Goal: Task Accomplishment & Management: Use online tool/utility

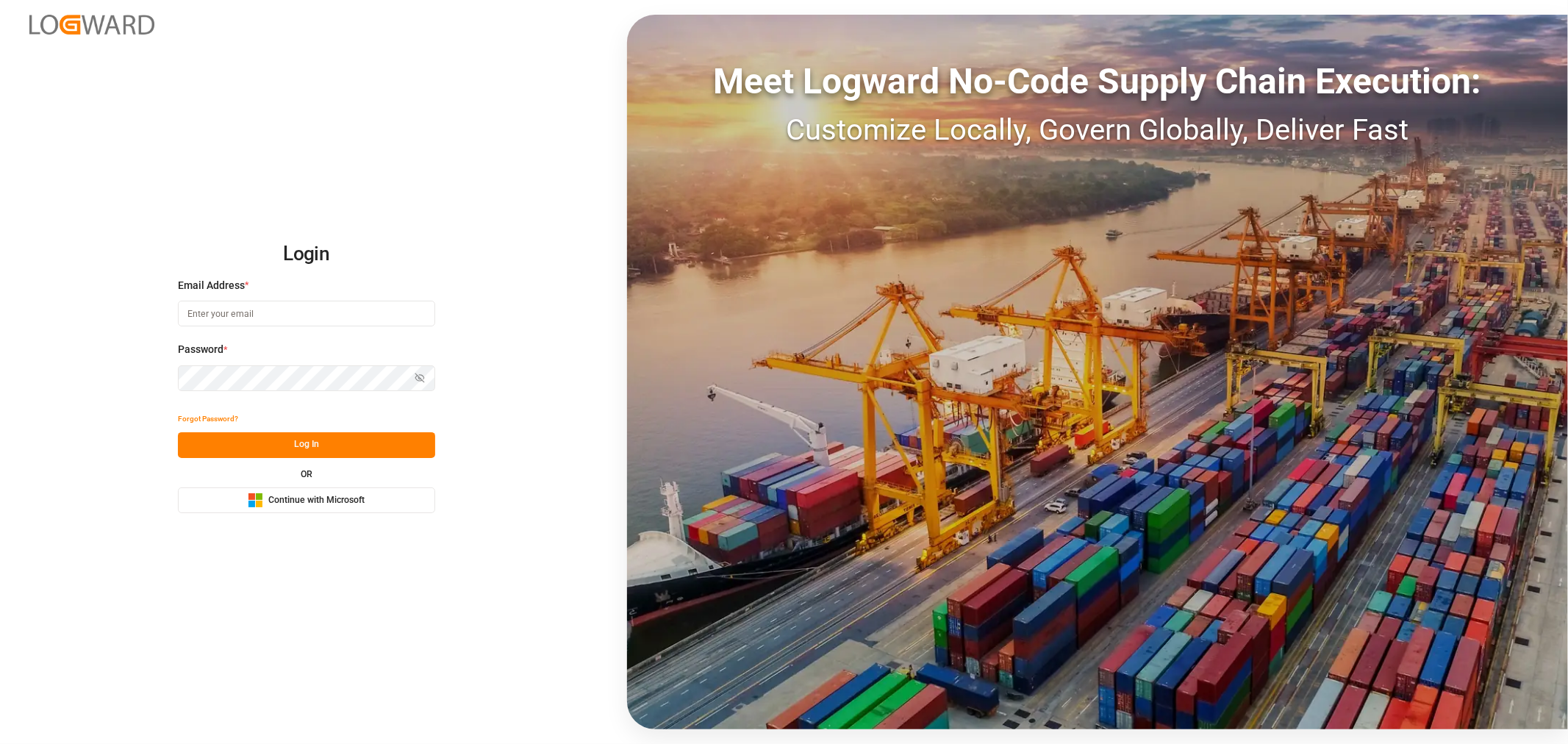
click at [322, 501] on span "Continue with Microsoft" at bounding box center [316, 501] width 96 height 13
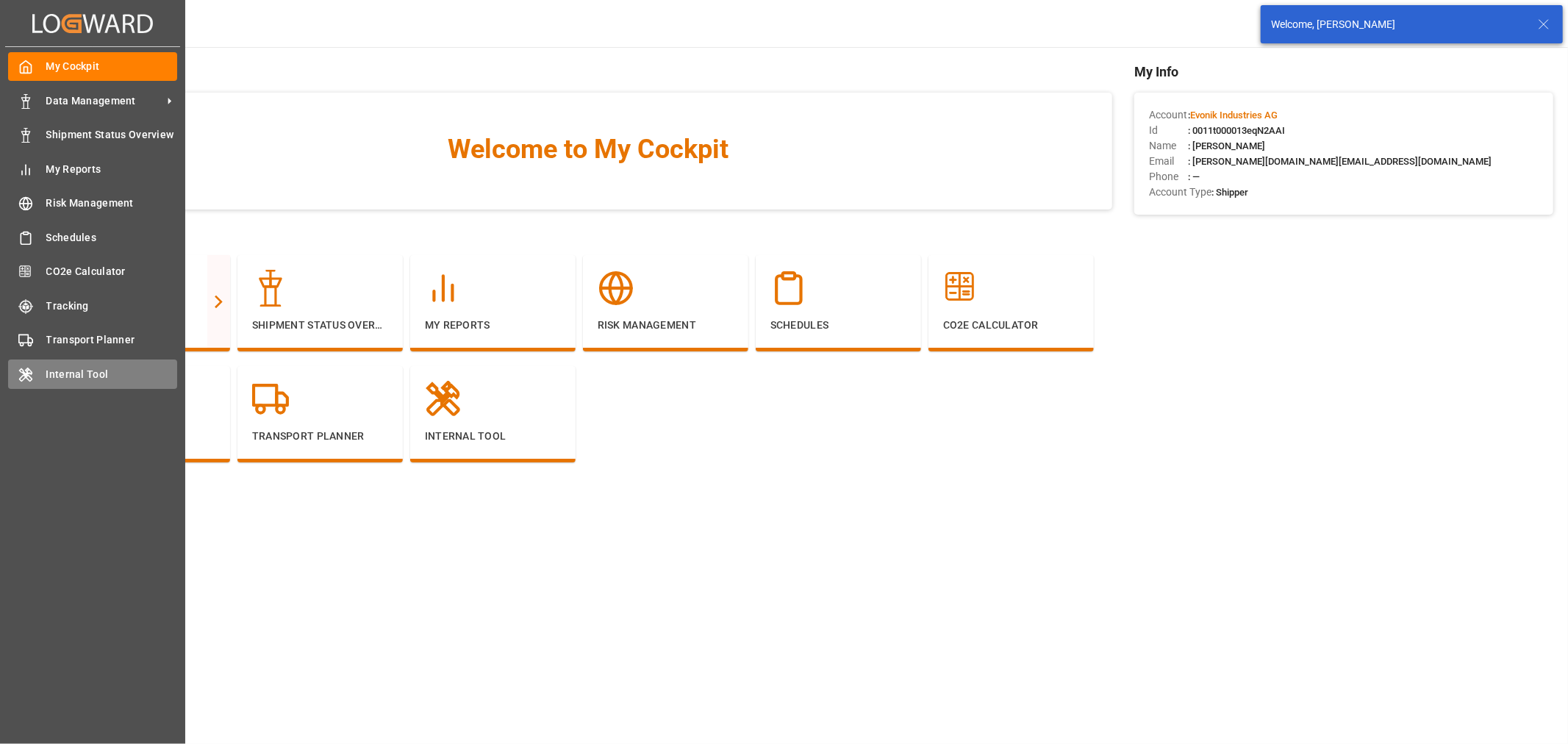
click at [63, 368] on span "Internal Tool" at bounding box center [112, 374] width 132 height 16
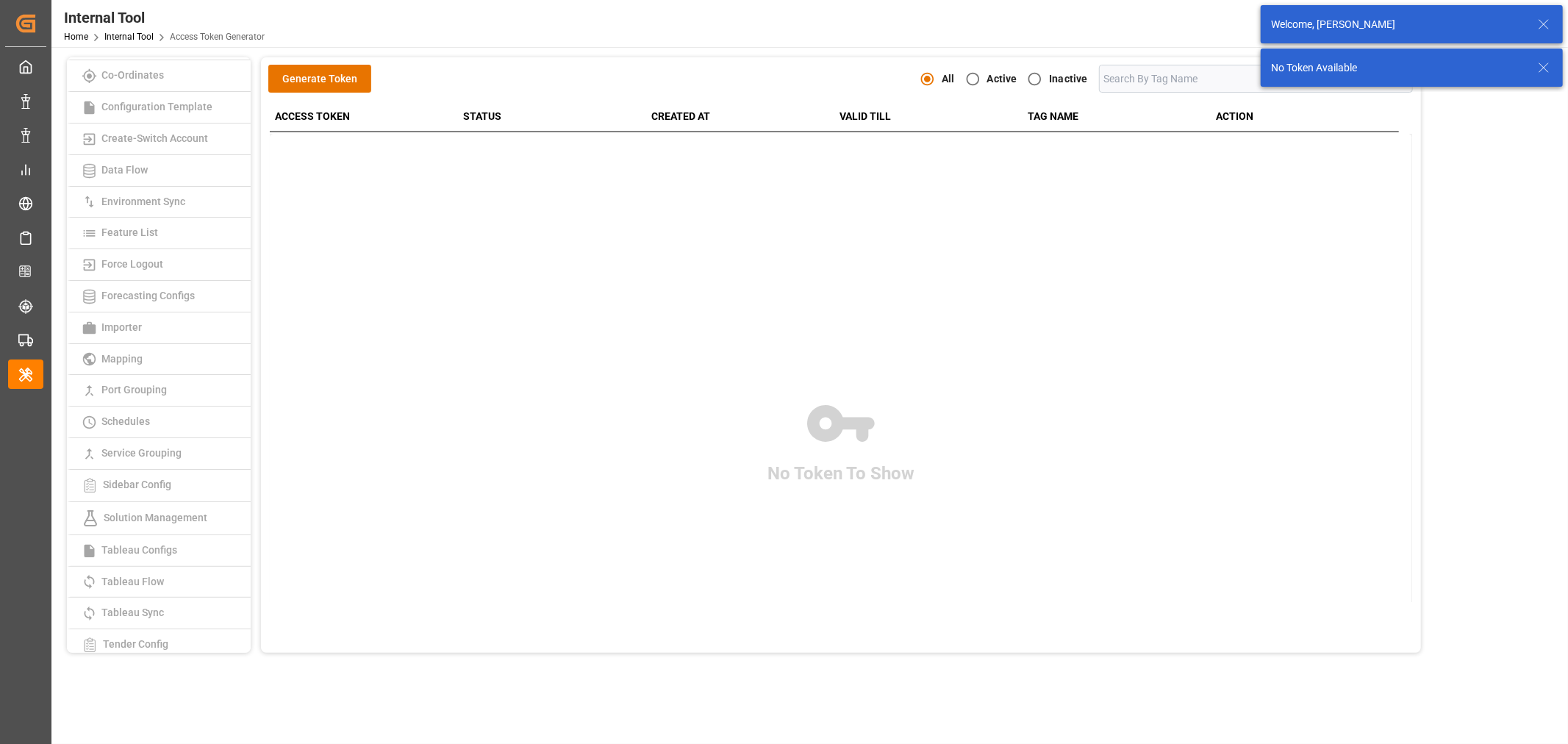
scroll to position [186, 0]
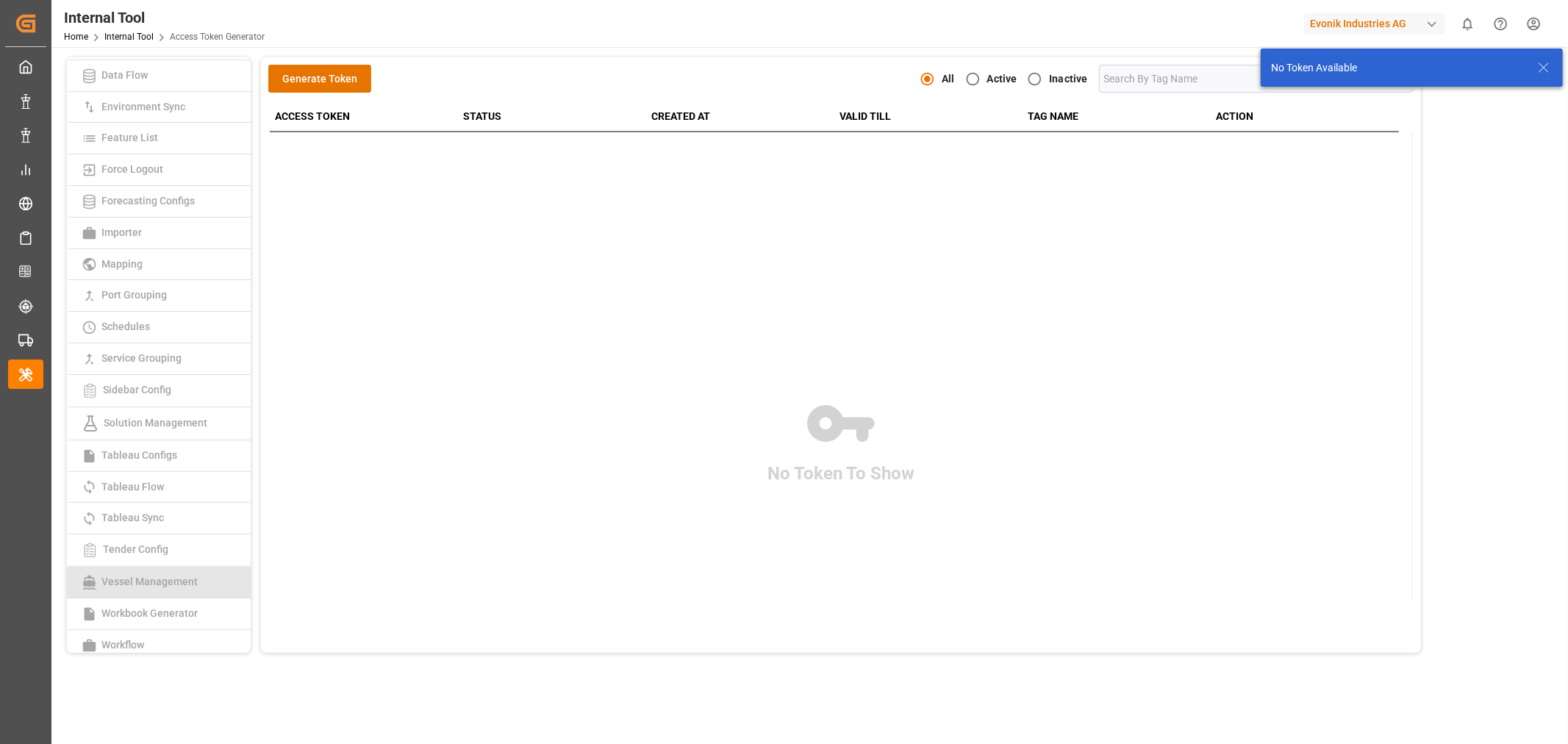
click at [158, 567] on link "Vessel Management" at bounding box center [159, 583] width 184 height 31
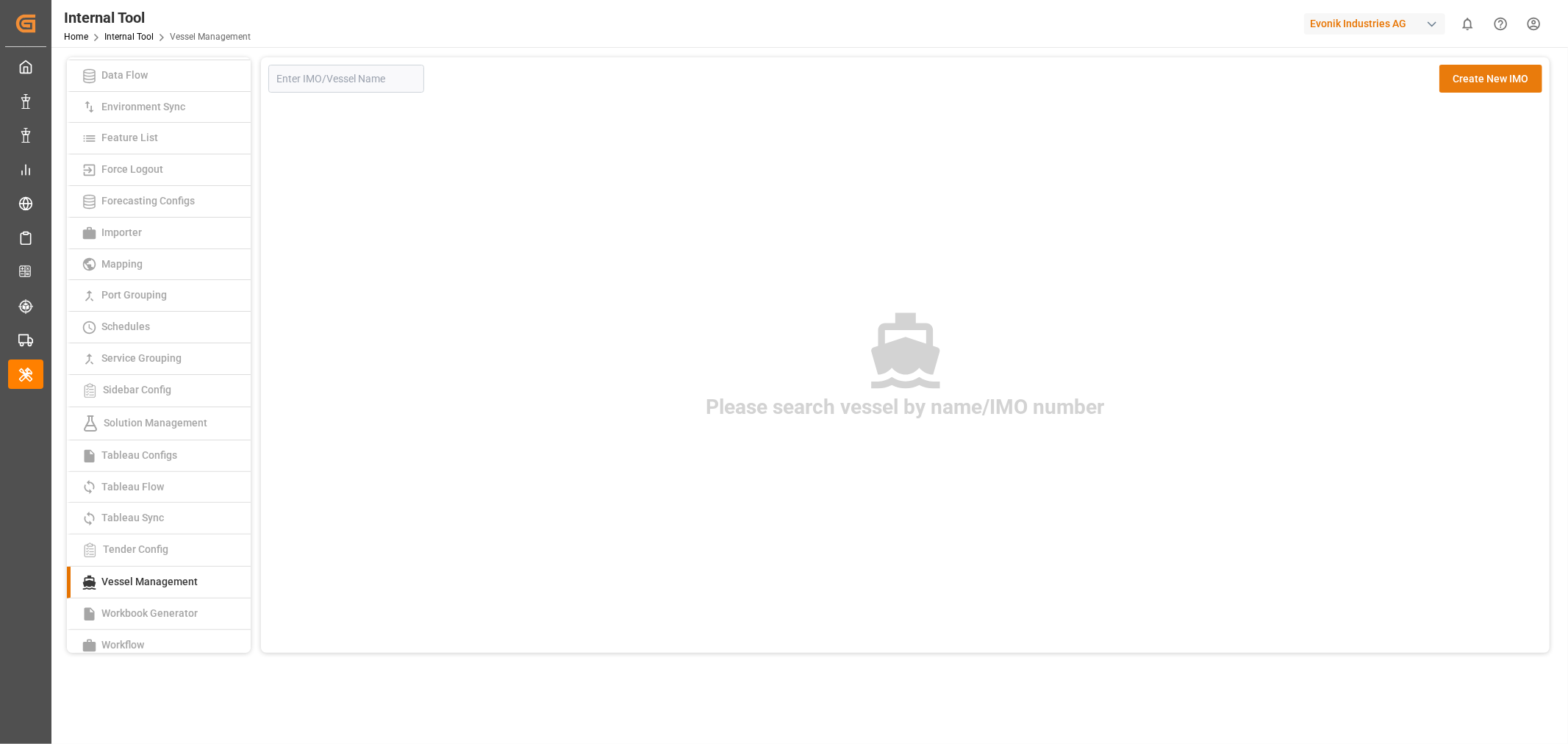
click at [1514, 77] on button "Create New IMO" at bounding box center [1491, 78] width 103 height 28
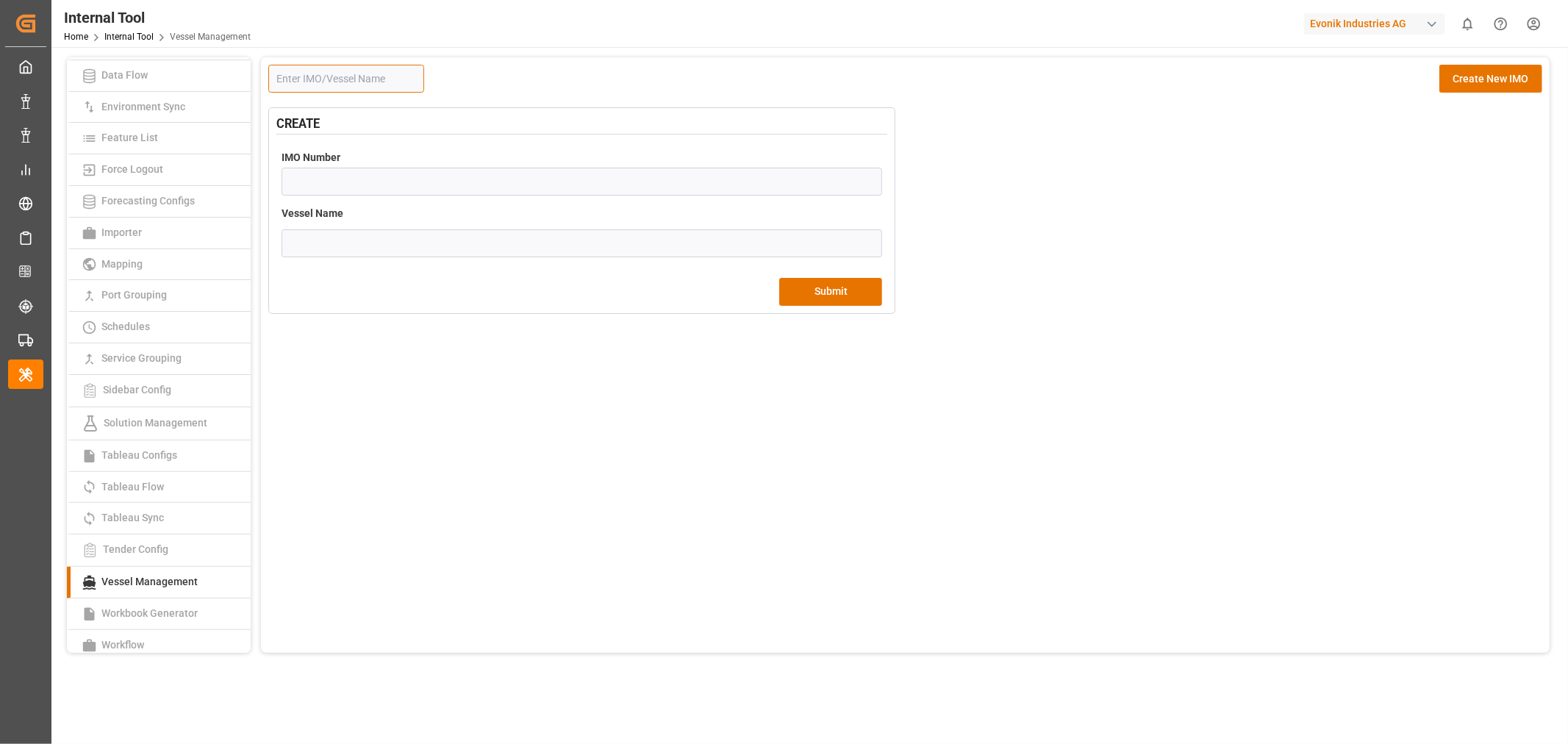
click at [321, 75] on input at bounding box center [346, 78] width 156 height 28
paste input "MSC ANNABELLA"
type input "MSC ANNABELLA"
click at [1515, 81] on button "Create New IMO" at bounding box center [1491, 78] width 103 height 28
click at [317, 187] on input "number" at bounding box center [581, 182] width 600 height 28
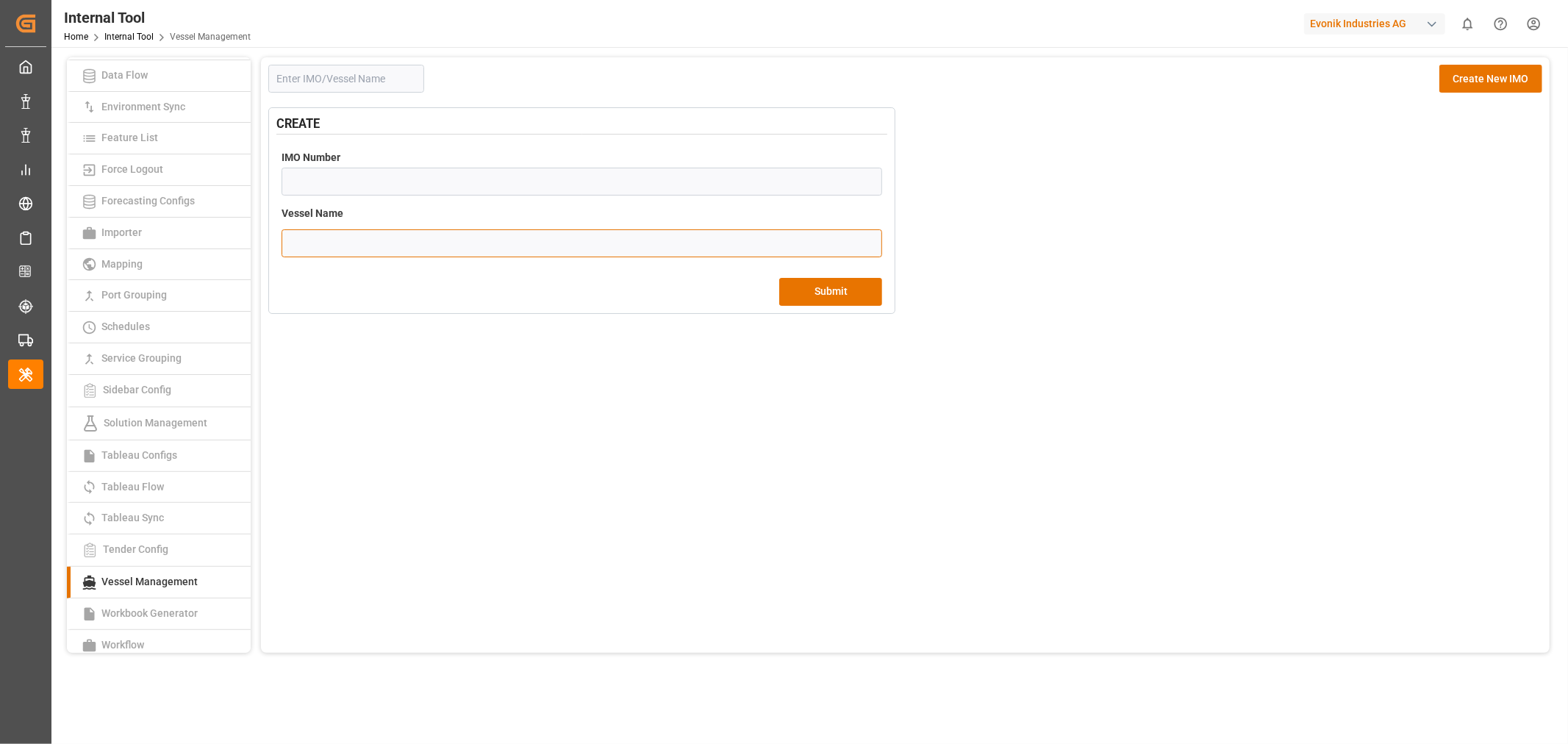
click at [317, 239] on div "Vessel Name Please enter a valid vessel name" at bounding box center [582, 231] width 611 height 62
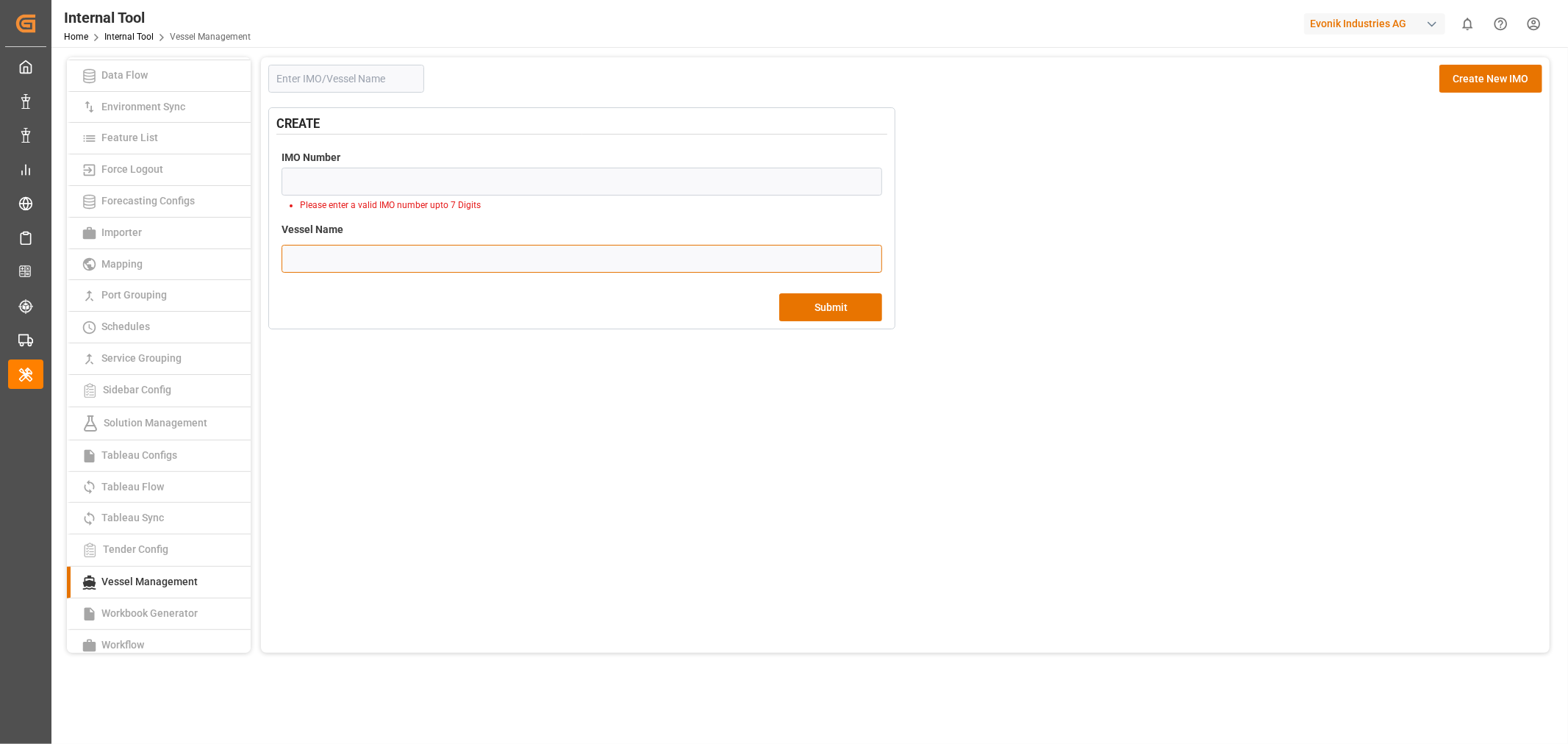
paste input "MSC ANNABELLA"
type input "MSC ANNABELLA"
click at [459, 170] on input "number" at bounding box center [581, 182] width 600 height 28
paste input "9963592"
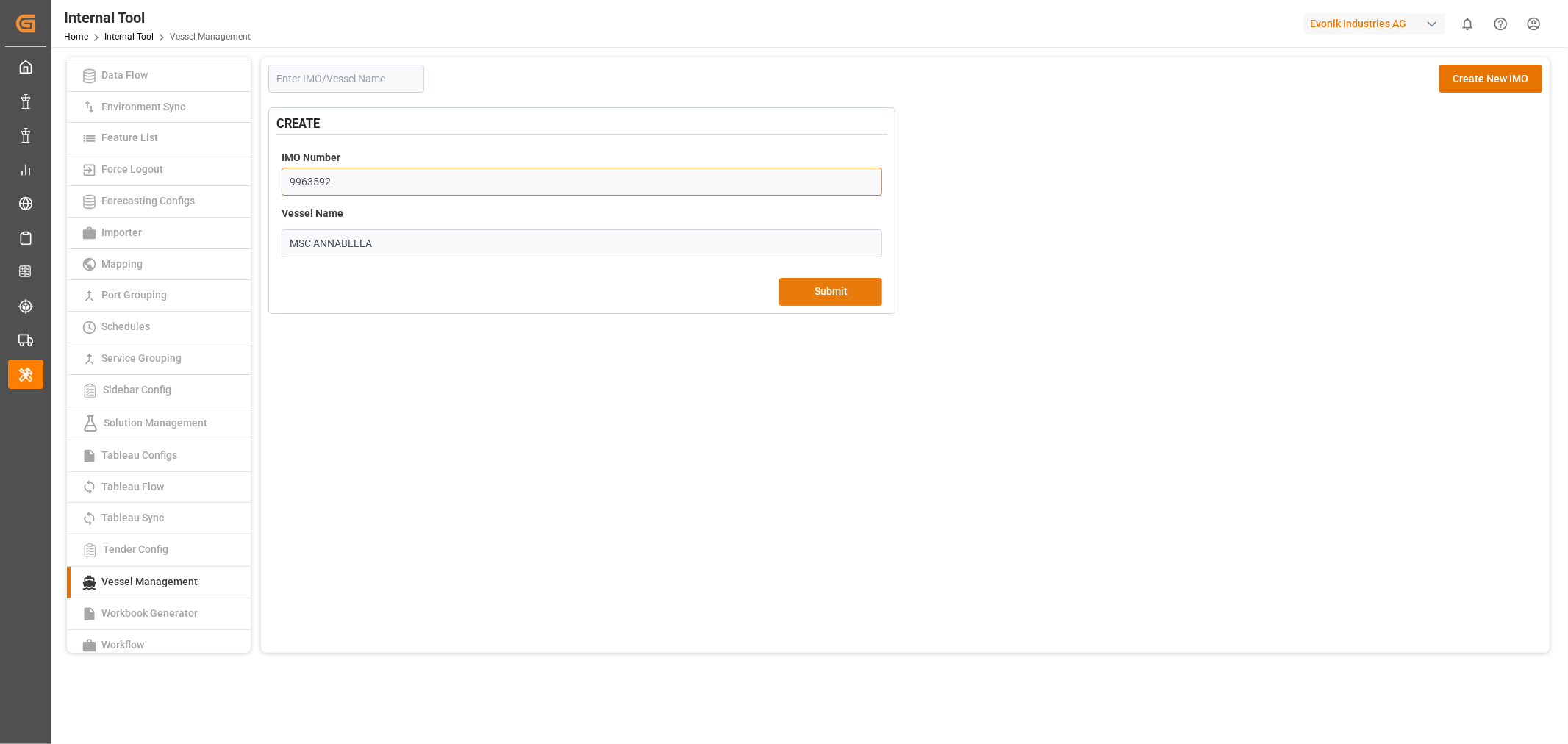
type input "9963592"
click at [838, 287] on button "Submit" at bounding box center [831, 291] width 103 height 28
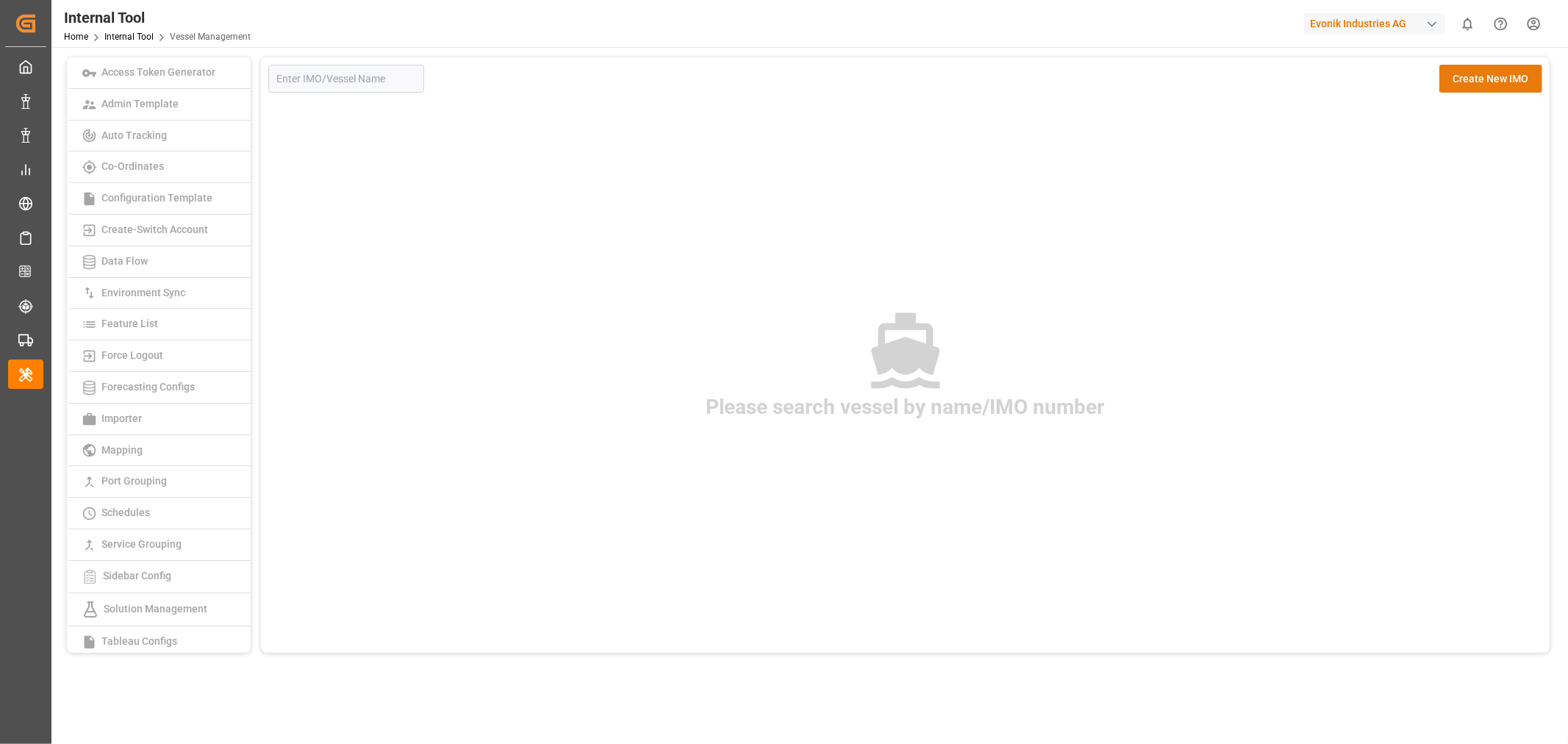
click at [1501, 85] on button "Create New IMO" at bounding box center [1491, 78] width 103 height 28
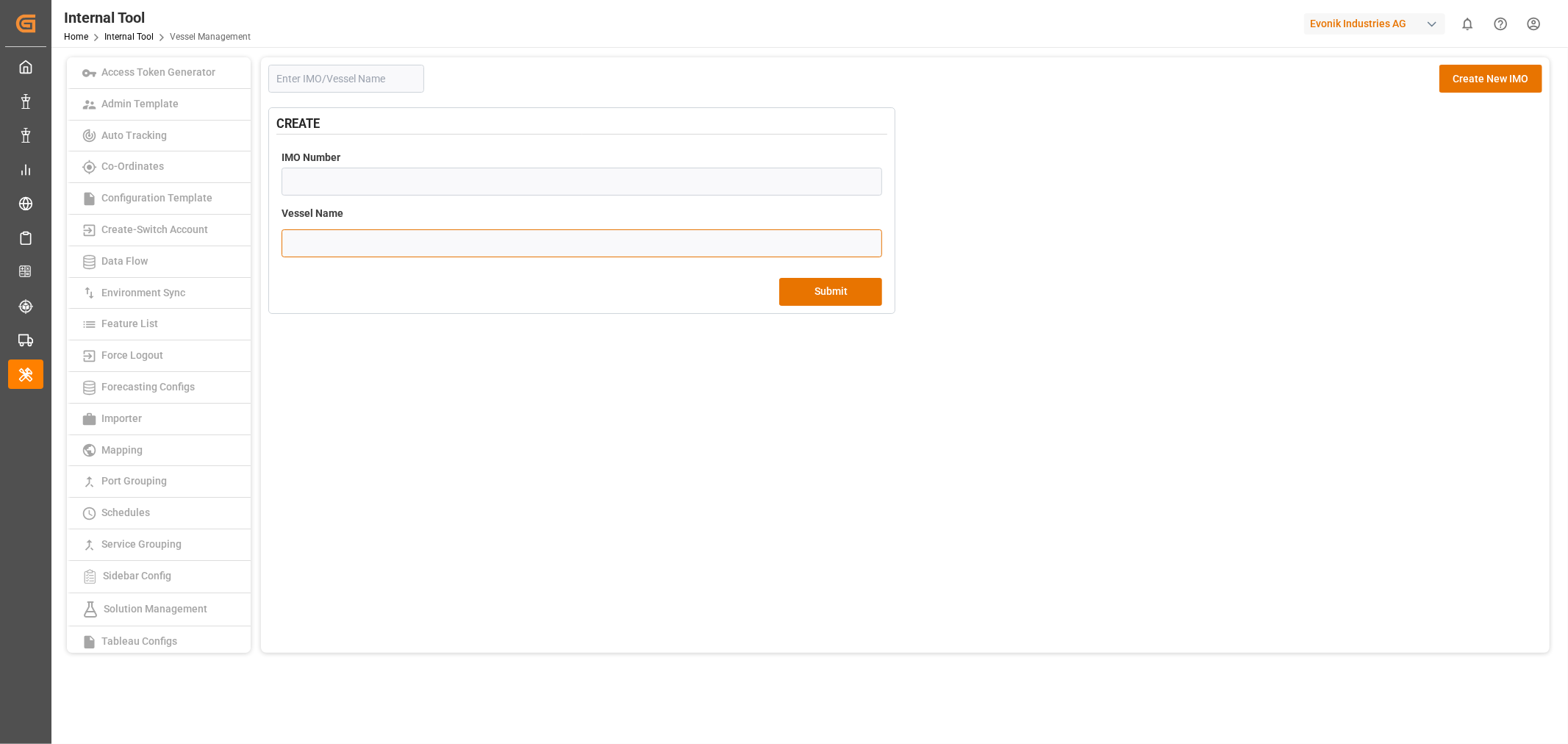
click at [344, 245] on input "text" at bounding box center [581, 243] width 600 height 28
paste input "MSC MILAN"
type input "MSC MILAN"
click at [483, 180] on input "number" at bounding box center [581, 182] width 600 height 28
paste input "9964235"
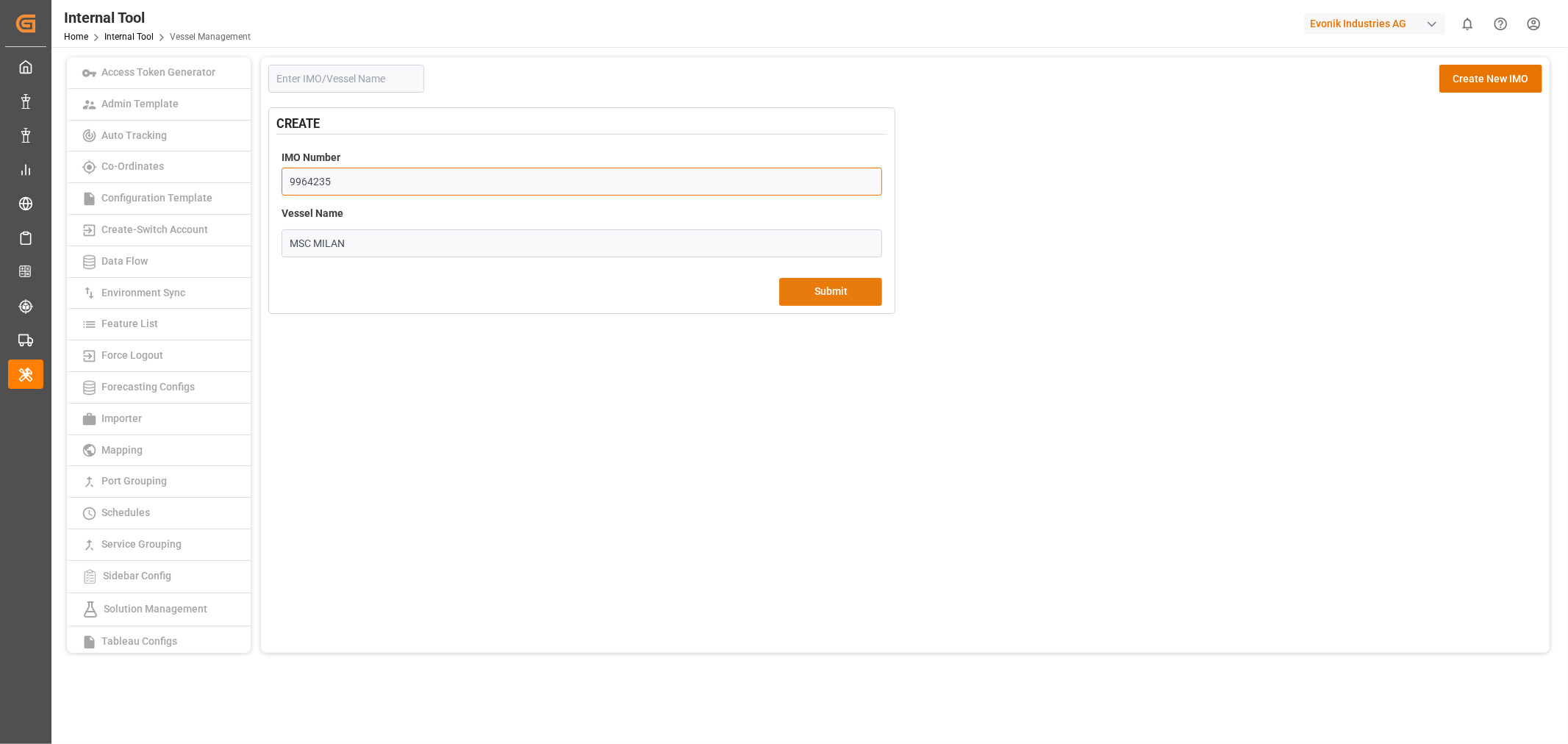
type input "9964235"
click at [817, 284] on button "Submit" at bounding box center [831, 291] width 103 height 28
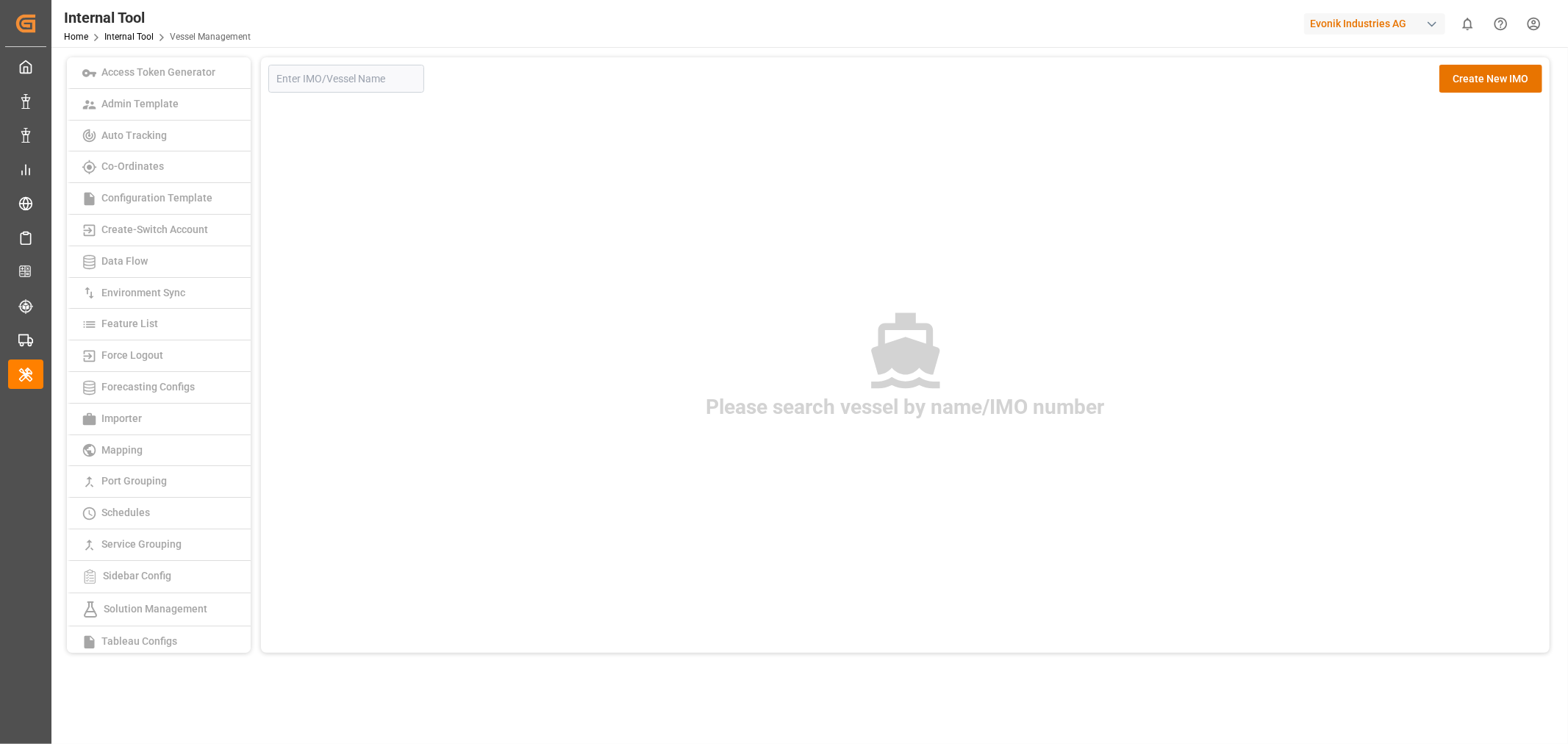
click at [1425, 24] on div "button" at bounding box center [1432, 24] width 15 height 15
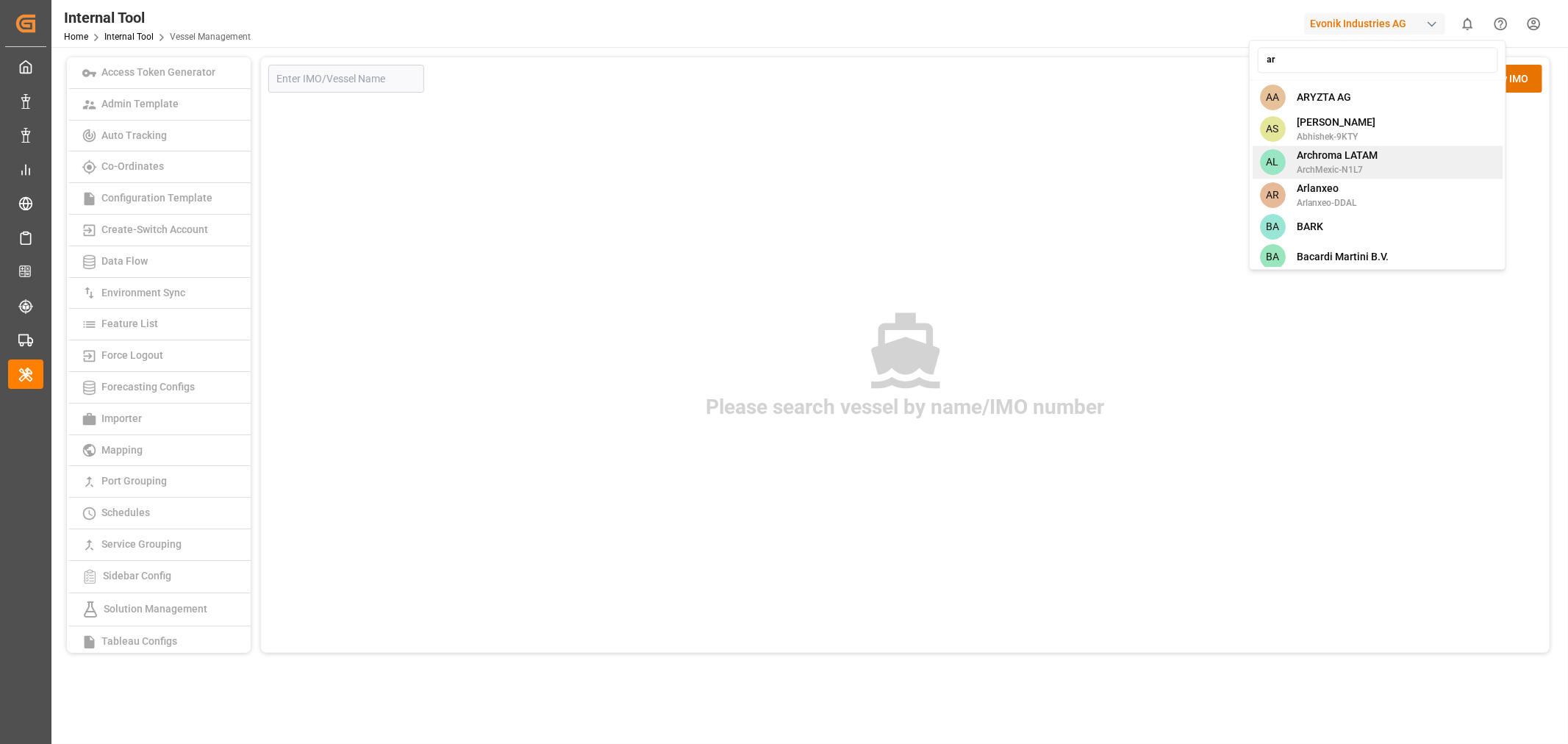
type input "ar"
click at [1372, 158] on span "Archroma LATAM" at bounding box center [1337, 155] width 81 height 16
